Goal: Transaction & Acquisition: Purchase product/service

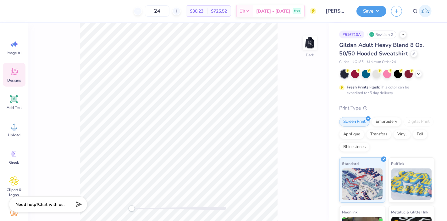
click at [17, 69] on icon at bounding box center [13, 71] width 9 height 9
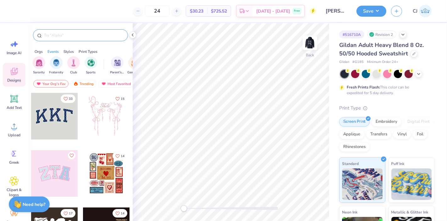
click at [69, 38] on input "text" at bounding box center [83, 35] width 81 height 6
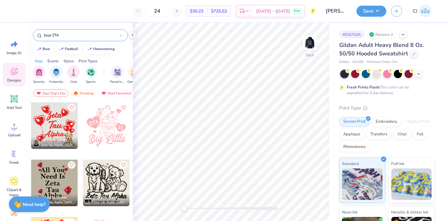
scroll to position [86, 0]
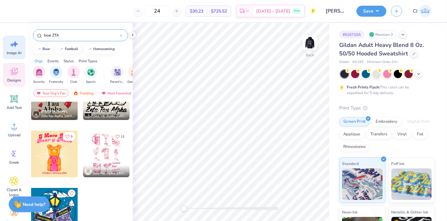
drag, startPoint x: 67, startPoint y: 38, endPoint x: 19, endPoint y: 39, distance: 48.8
click at [19, 39] on div "24 $30.23 Per Item $725.52 Total Est. Delivery [DATE] - [DATE] Free Design Titl…" at bounding box center [223, 110] width 447 height 221
type input "bear ZTA"
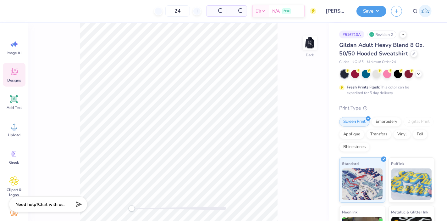
click at [14, 75] on icon at bounding box center [13, 71] width 9 height 9
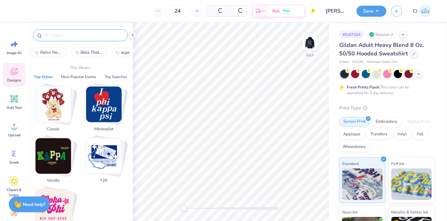
click at [61, 33] on input "text" at bounding box center [83, 35] width 81 height 6
paste input "Zeta Tau Alpha Cute Teddy Bear"
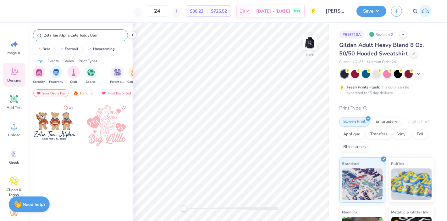
type input "Zeta Tau Alpha Cute Teddy Bear"
click at [54, 128] on div at bounding box center [54, 125] width 47 height 47
